Goal: Task Accomplishment & Management: Manage account settings

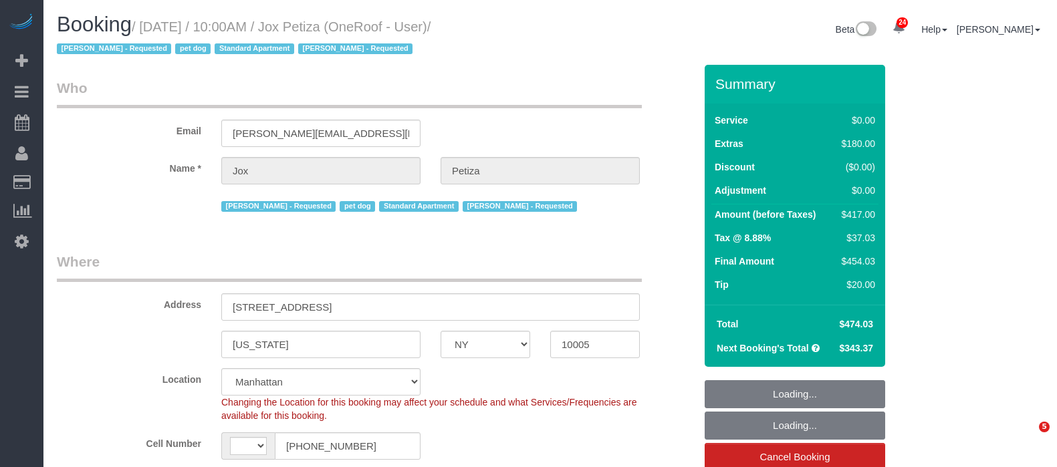
select select "NY"
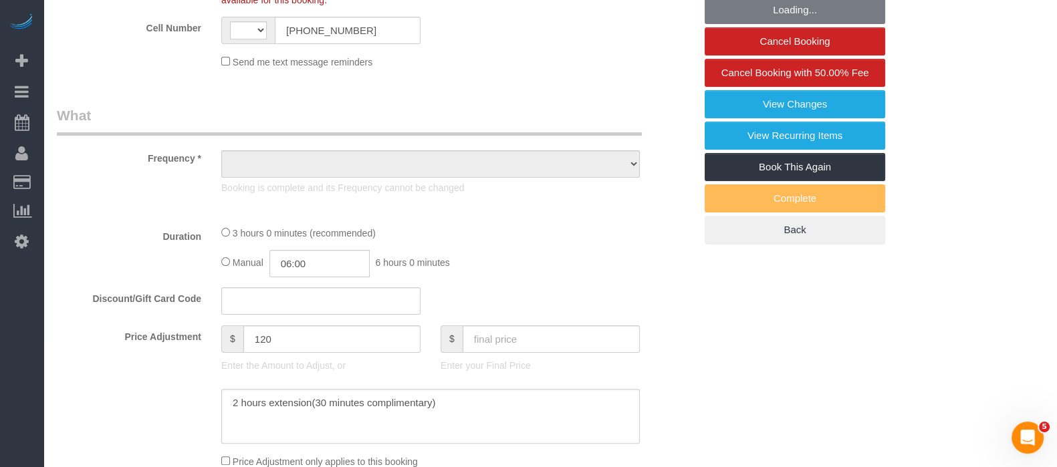
select select "string:[GEOGRAPHIC_DATA]"
select select "object:867"
select select "string:stripe-pm_1PwTrs4VGloSiKo7pLA6fO7l"
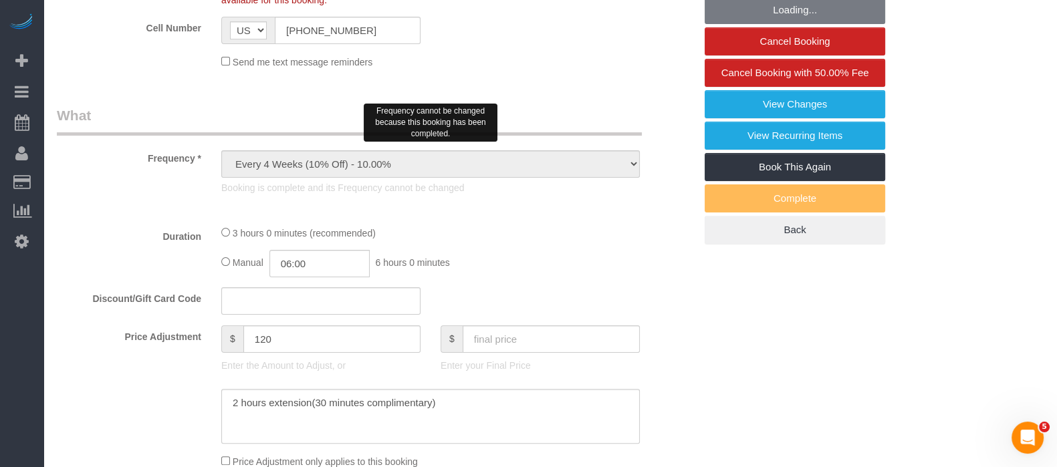
select select "spot1"
select select "number:89"
select select "number:90"
select select "number:13"
select select "number:5"
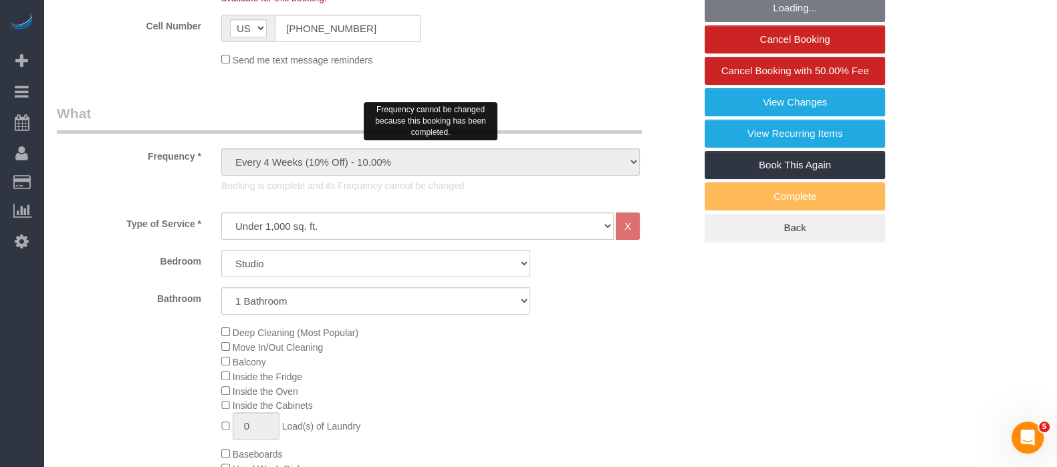
select select "object:1595"
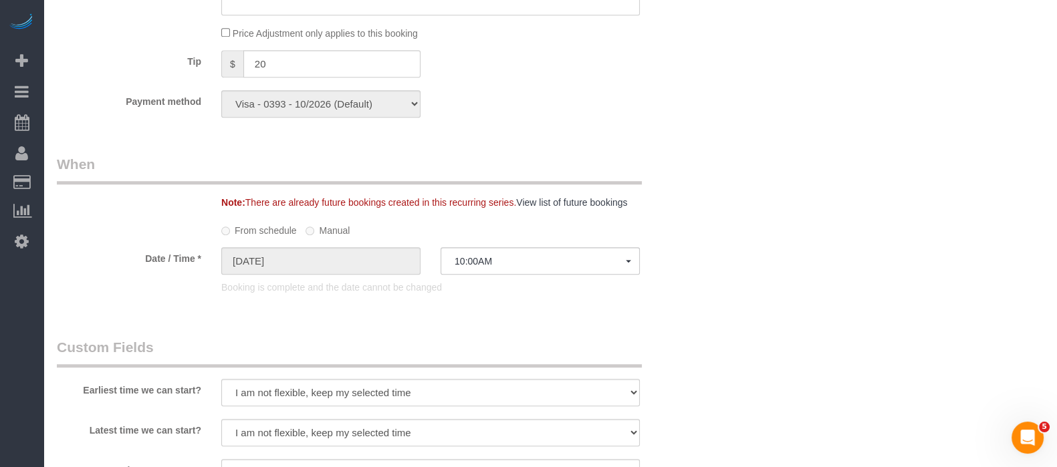
scroll to position [1253, 0]
